Goal: Find specific page/section: Find specific page/section

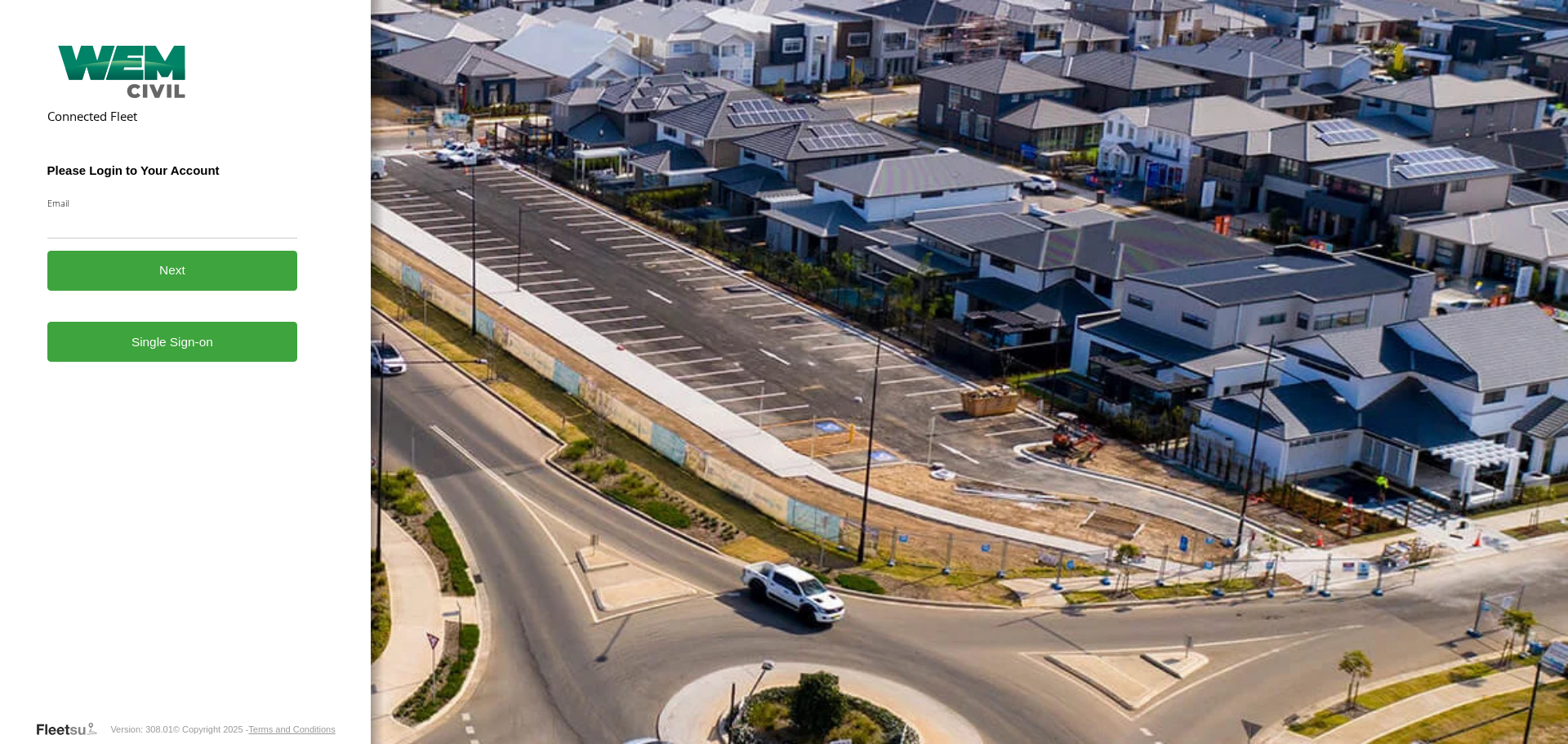
click at [173, 355] on link "Single Sign-on" at bounding box center [172, 341] width 250 height 40
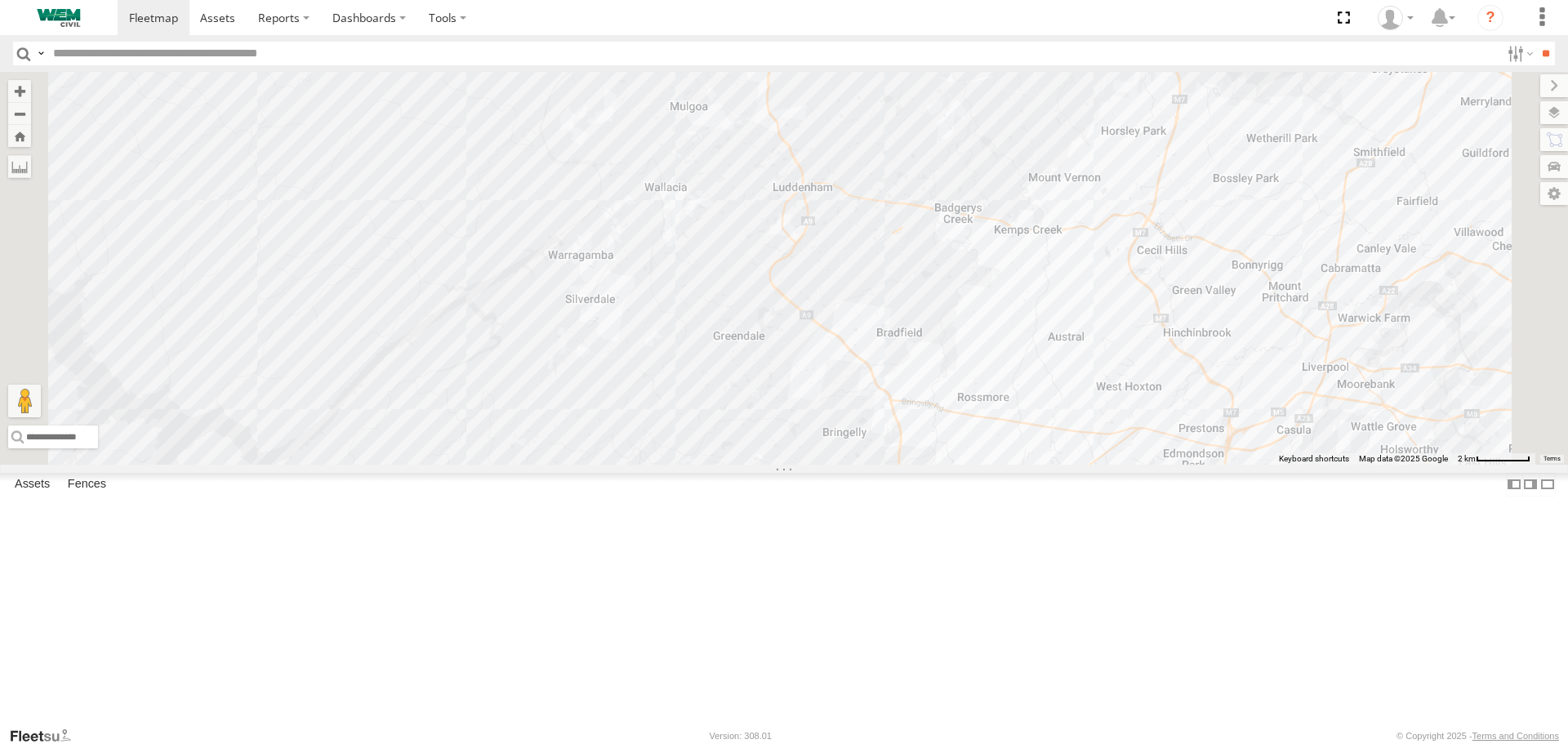
click at [716, 23] on span at bounding box center [697, 1] width 35 height 44
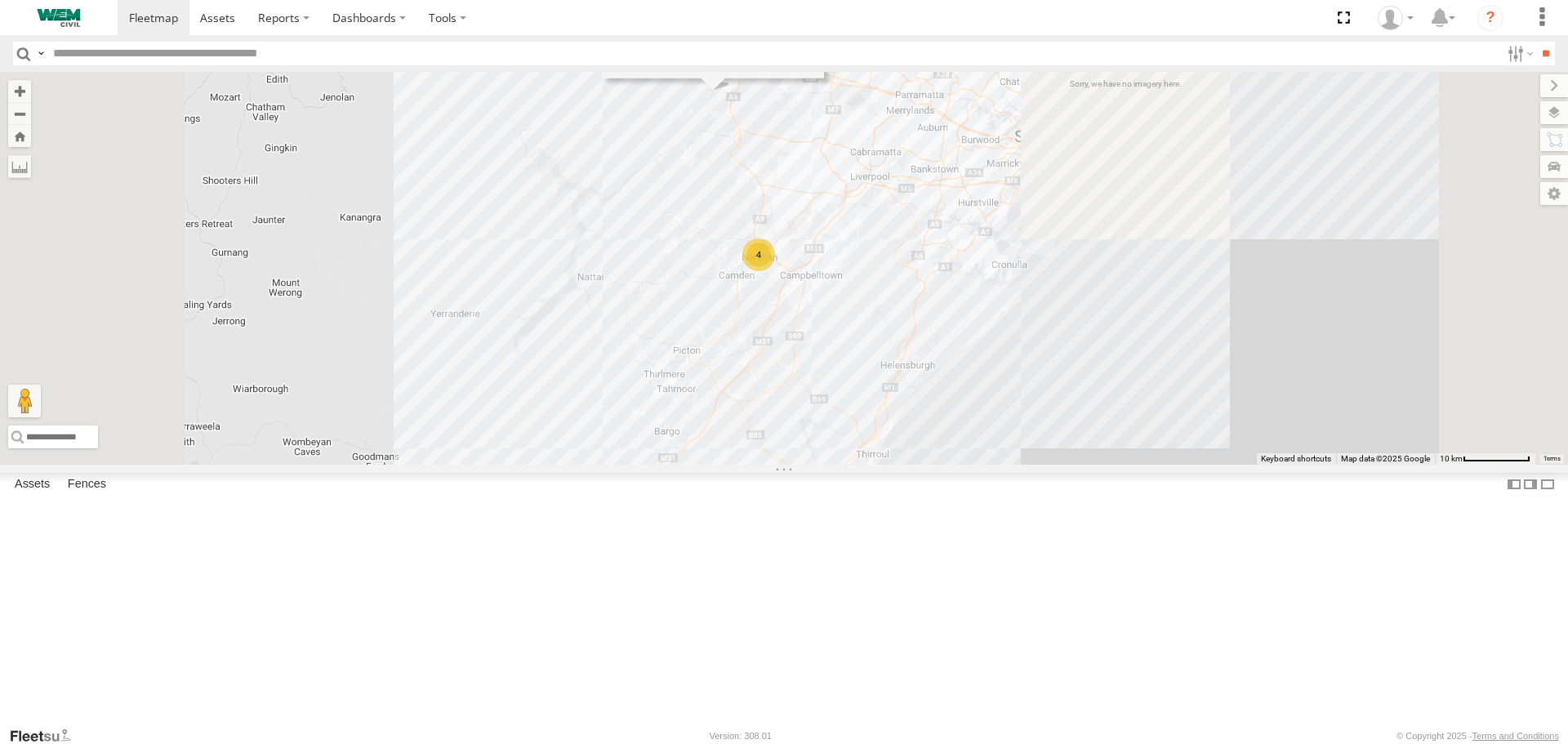
click at [0, 0] on div "Truck-BD80MD" at bounding box center [0, 0] width 0 height 0
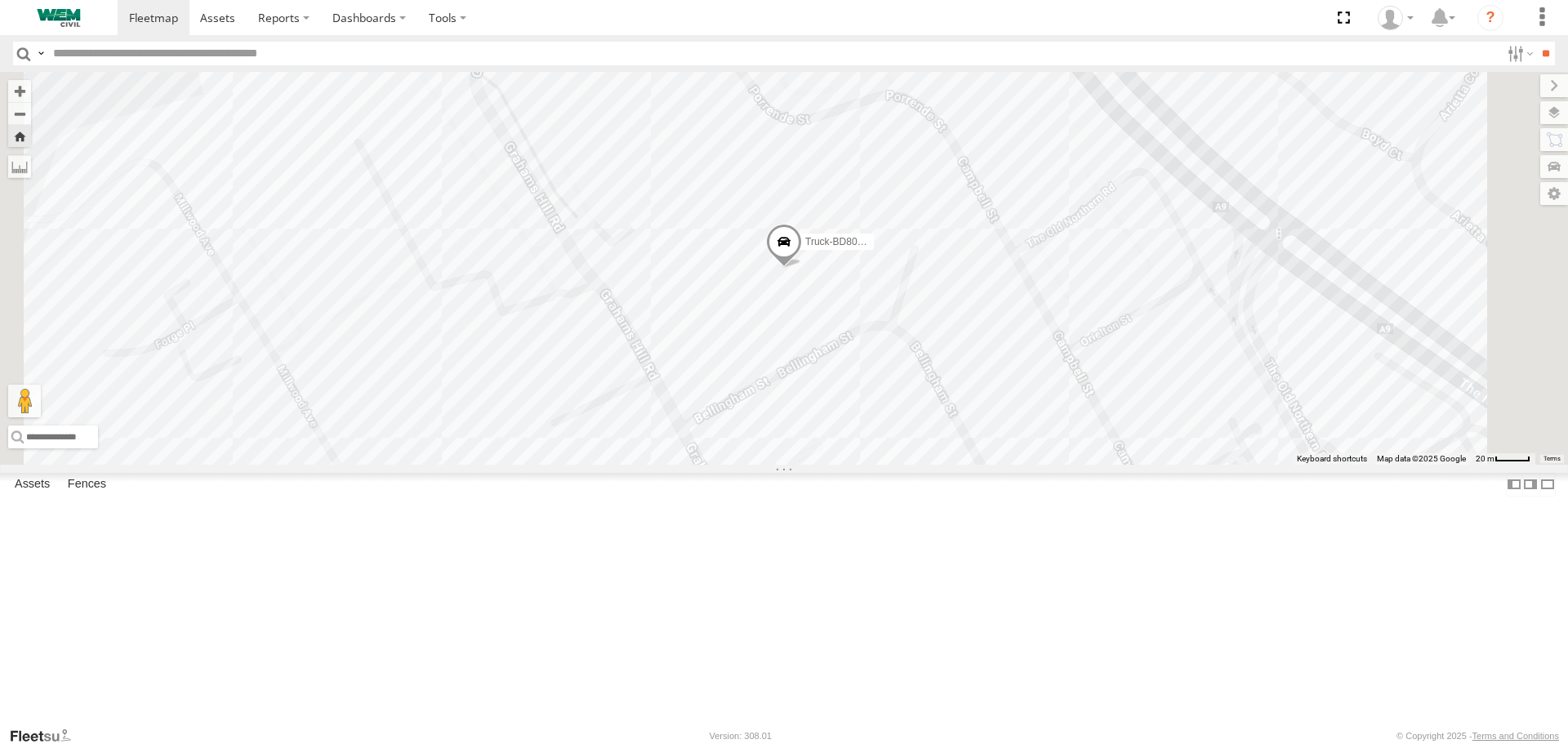
click at [0, 0] on span at bounding box center [0, 0] width 0 height 0
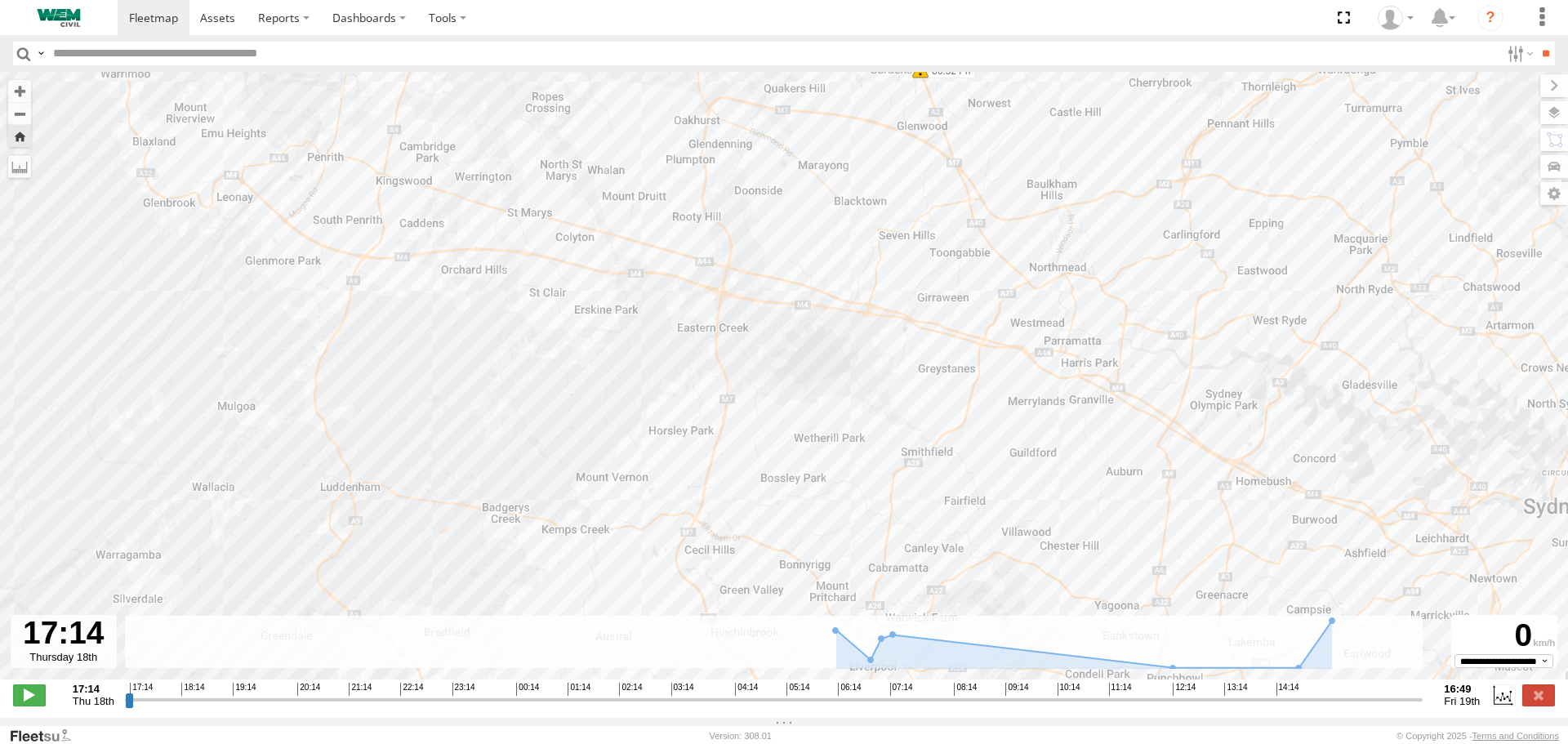
drag, startPoint x: 880, startPoint y: 241, endPoint x: 938, endPoint y: 169, distance: 92.5
click at [938, 169] on div "Truck-BD80MD 06:52 Fri 07:06 Fri 14:02 Fri" at bounding box center [784, 384] width 1568 height 624
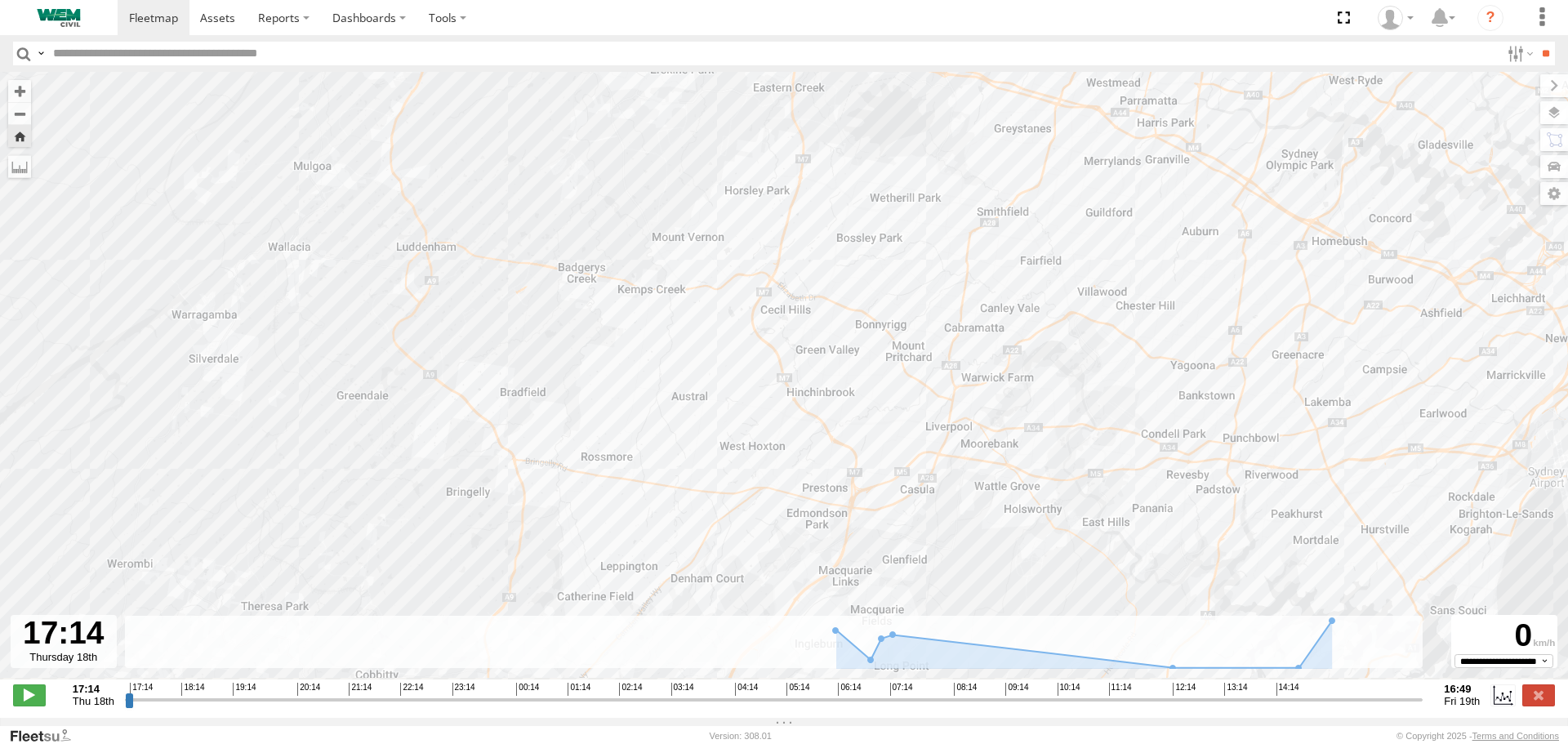
drag, startPoint x: 809, startPoint y: 390, endPoint x: 871, endPoint y: 153, distance: 245.0
click at [871, 153] on div "Truck-BD80MD 06:52 Fri 07:06 Fri 14:02 Fri" at bounding box center [784, 384] width 1568 height 624
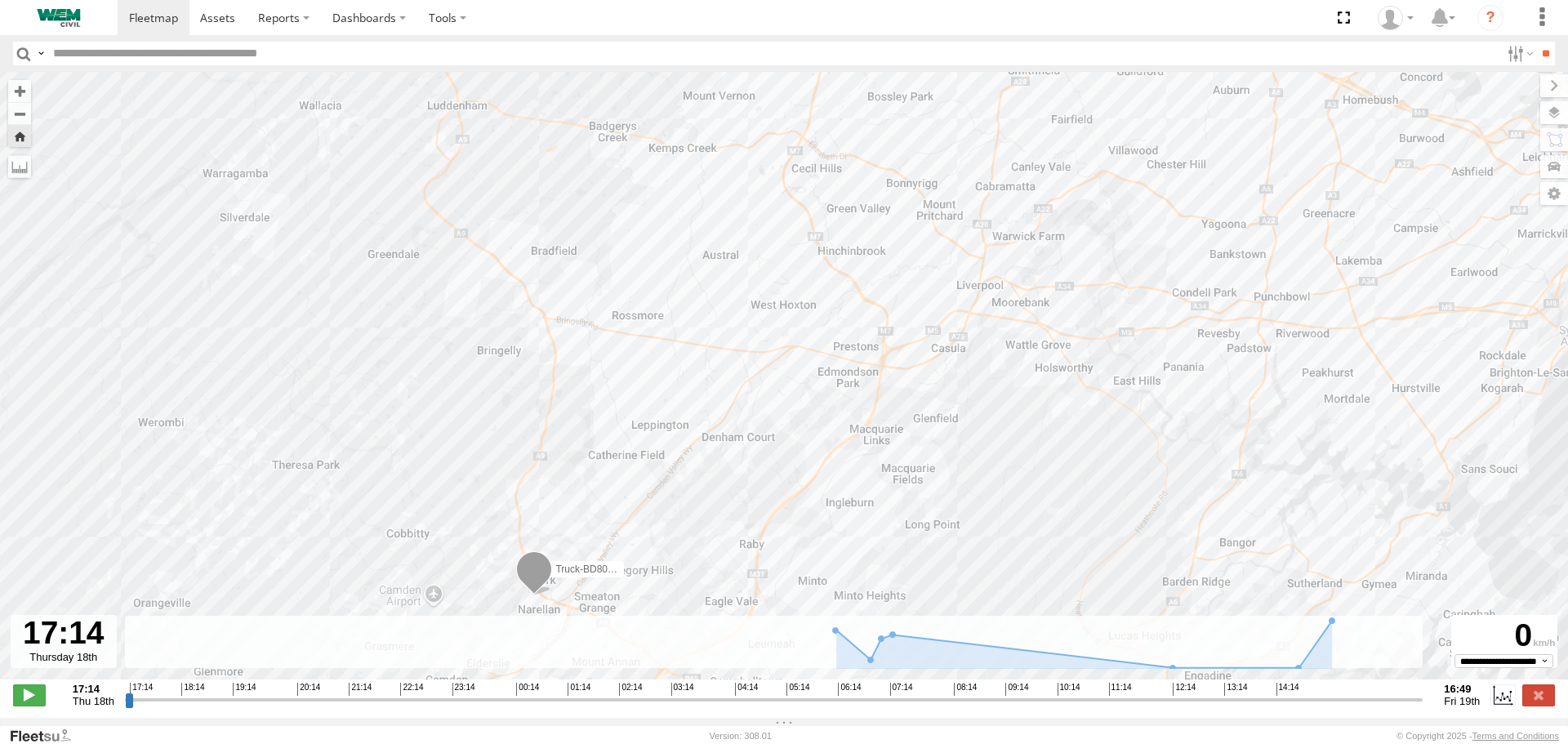
drag, startPoint x: 639, startPoint y: 443, endPoint x: 674, endPoint y: 313, distance: 134.6
click at [674, 313] on div "Truck-BD80MD 06:52 Fri 07:06 Fri 14:02 Fri" at bounding box center [784, 384] width 1568 height 624
click at [1298, 705] on input "range" at bounding box center [774, 699] width 1299 height 15
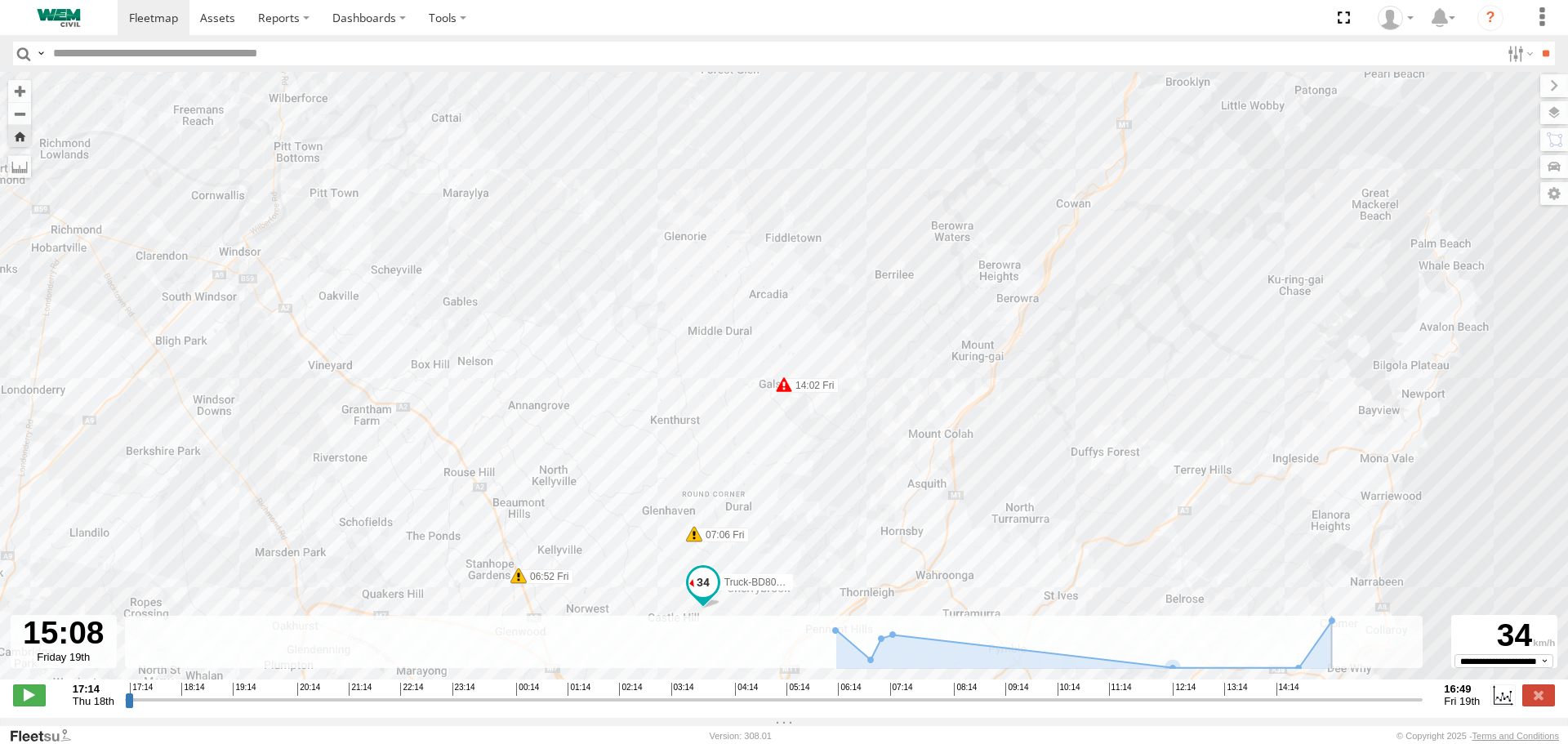
drag, startPoint x: 1299, startPoint y: 711, endPoint x: 1325, endPoint y: 704, distance: 26.9
type input "**********"
click at [1325, 704] on input "range" at bounding box center [774, 699] width 1299 height 15
